Goal: Task Accomplishment & Management: Use online tool/utility

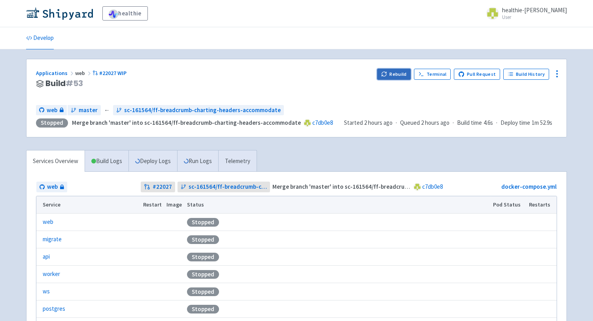
click at [400, 72] on button "Rebuild" at bounding box center [394, 74] width 34 height 11
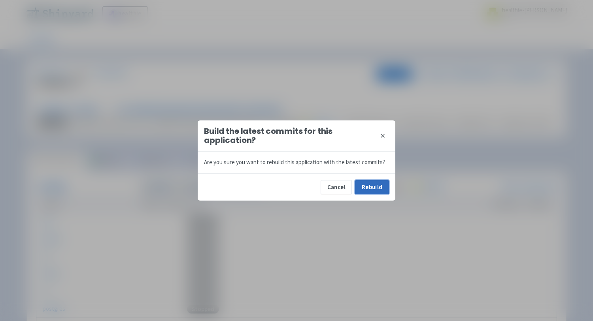
click at [369, 190] on button "Rebuild" at bounding box center [372, 187] width 34 height 14
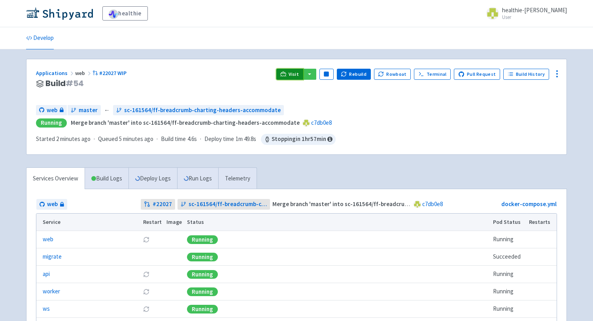
click at [286, 72] on icon at bounding box center [283, 74] width 6 height 4
